Goal: Task Accomplishment & Management: Manage account settings

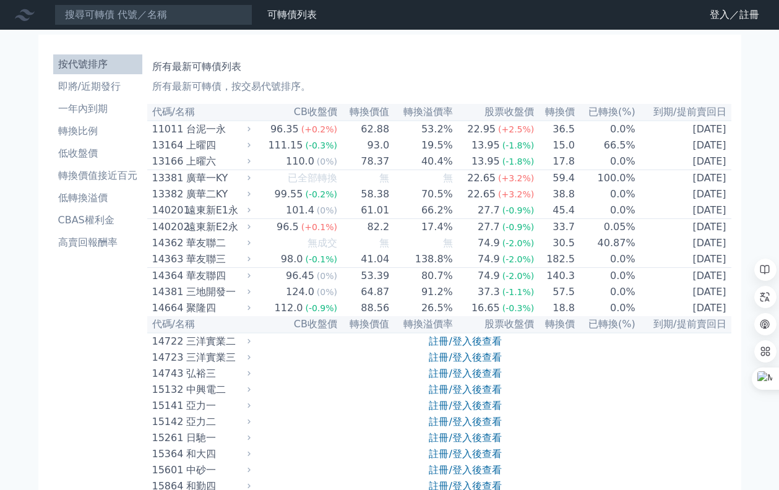
click at [0, 0] on icon at bounding box center [0, 0] width 0 height 0
click at [0, 0] on link "登入／註冊" at bounding box center [0, 0] width 0 height 0
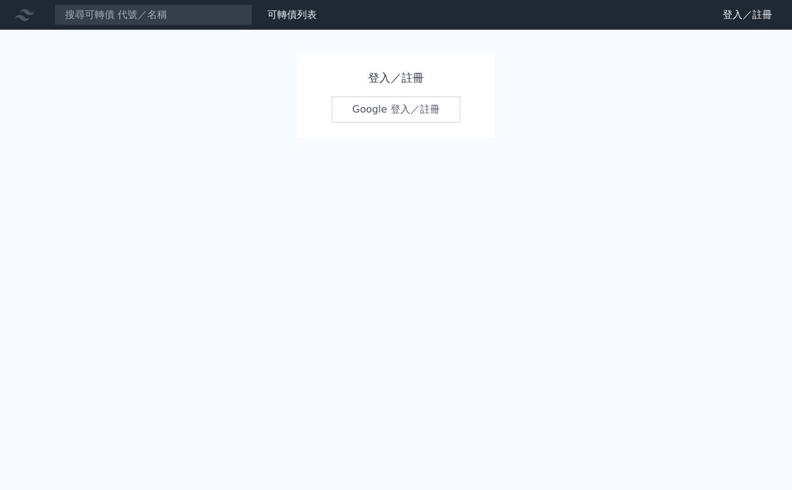
click at [408, 106] on link "Google 登入／註冊" at bounding box center [396, 110] width 129 height 26
click at [424, 108] on link "Google 登入／註冊" at bounding box center [396, 110] width 129 height 26
click at [425, 108] on link "Google 登入／註冊" at bounding box center [396, 110] width 129 height 26
click at [417, 111] on link "Google 登入／註冊" at bounding box center [396, 110] width 129 height 26
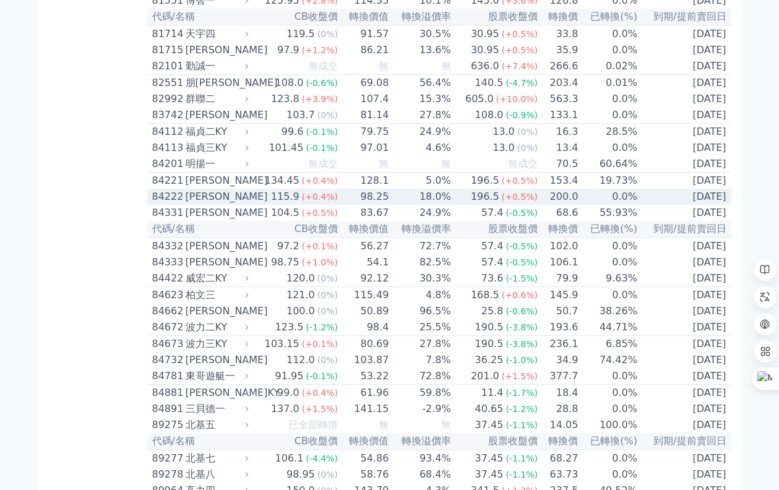
scroll to position [6482, 0]
